Goal: Task Accomplishment & Management: Complete application form

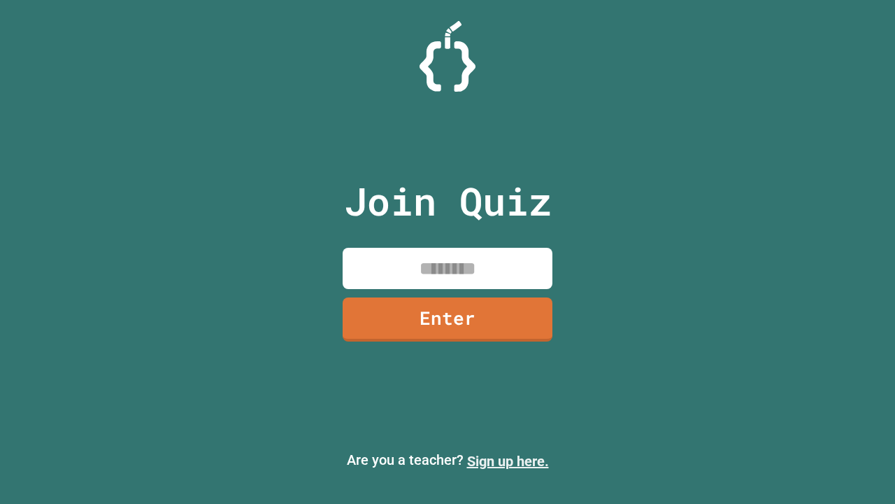
click at [508, 461] on link "Sign up here." at bounding box center [508, 460] width 82 height 17
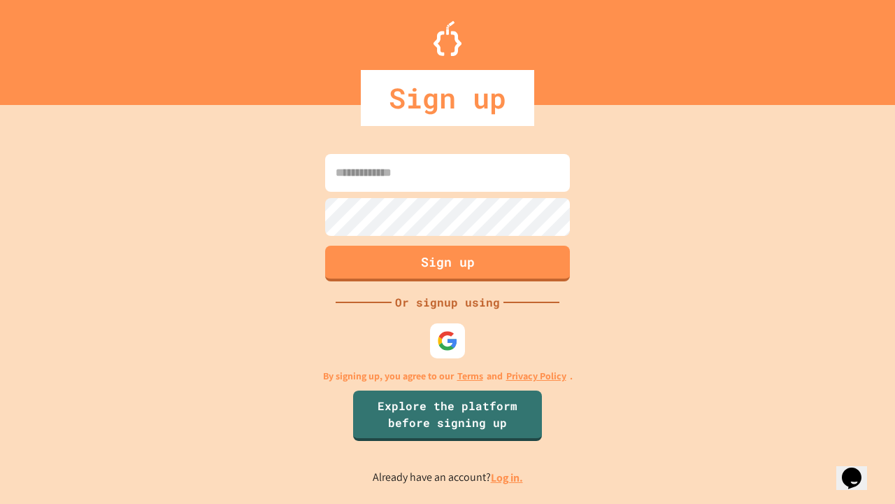
click at [508, 477] on link "Log in." at bounding box center [507, 477] width 32 height 15
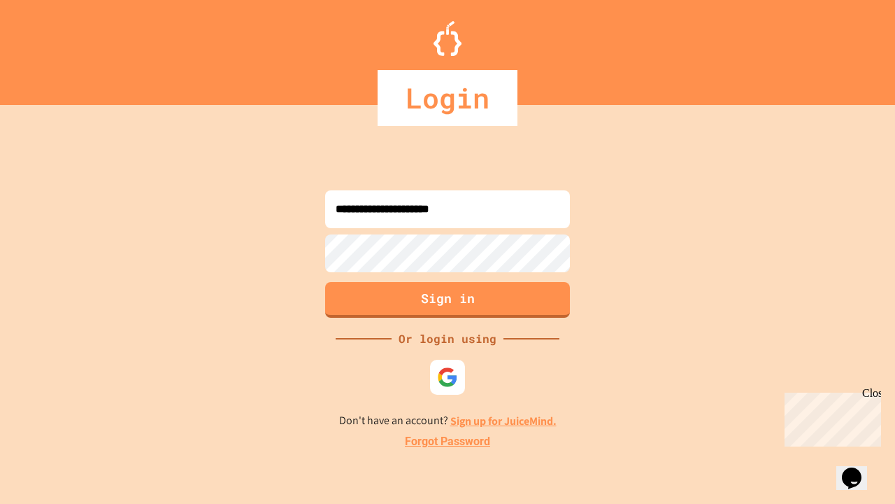
type input "**********"
